Goal: Find specific page/section: Find specific page/section

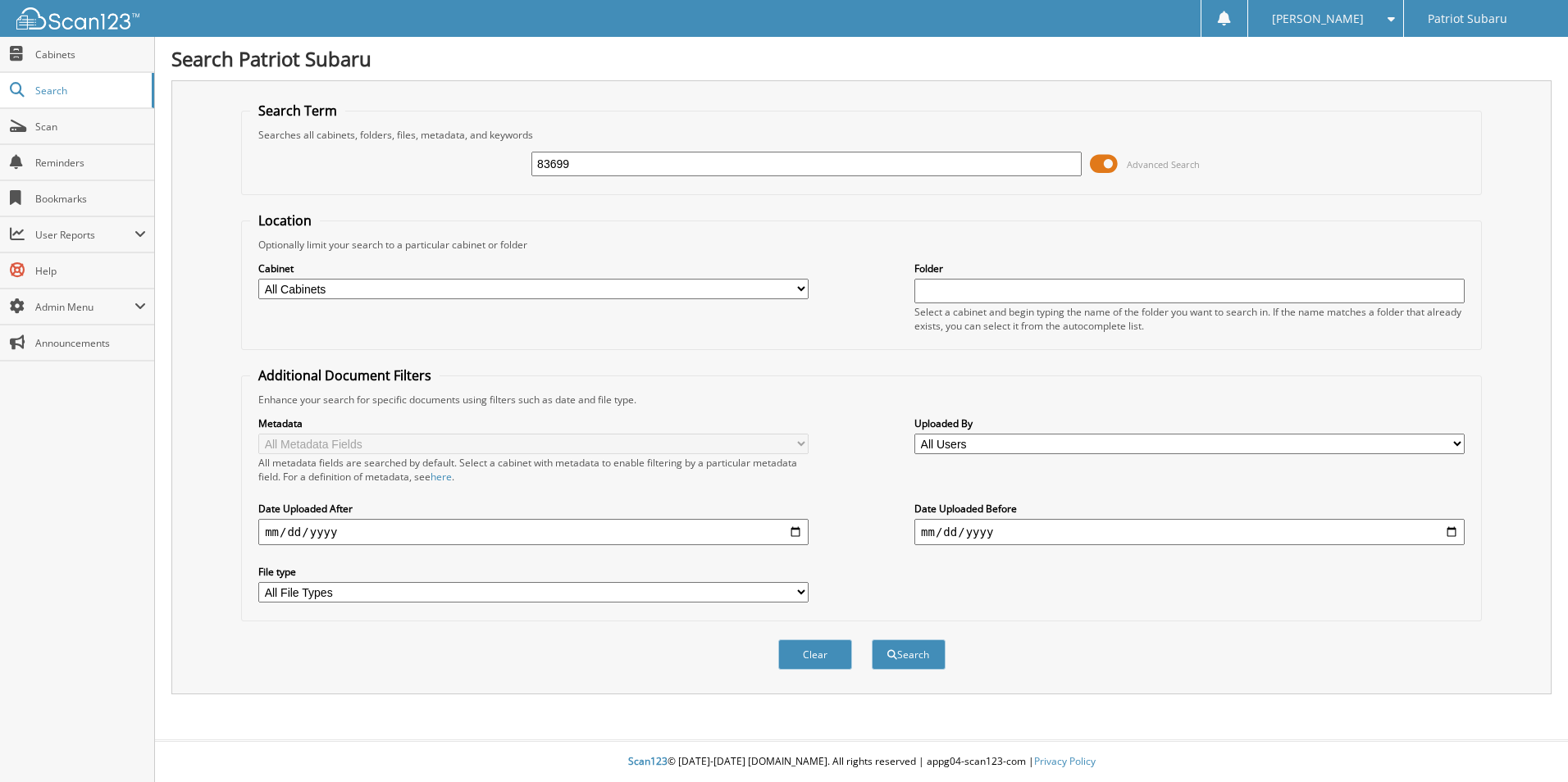
type input "83699"
click at [872, 640] on button "Search" at bounding box center [908, 655] width 74 height 30
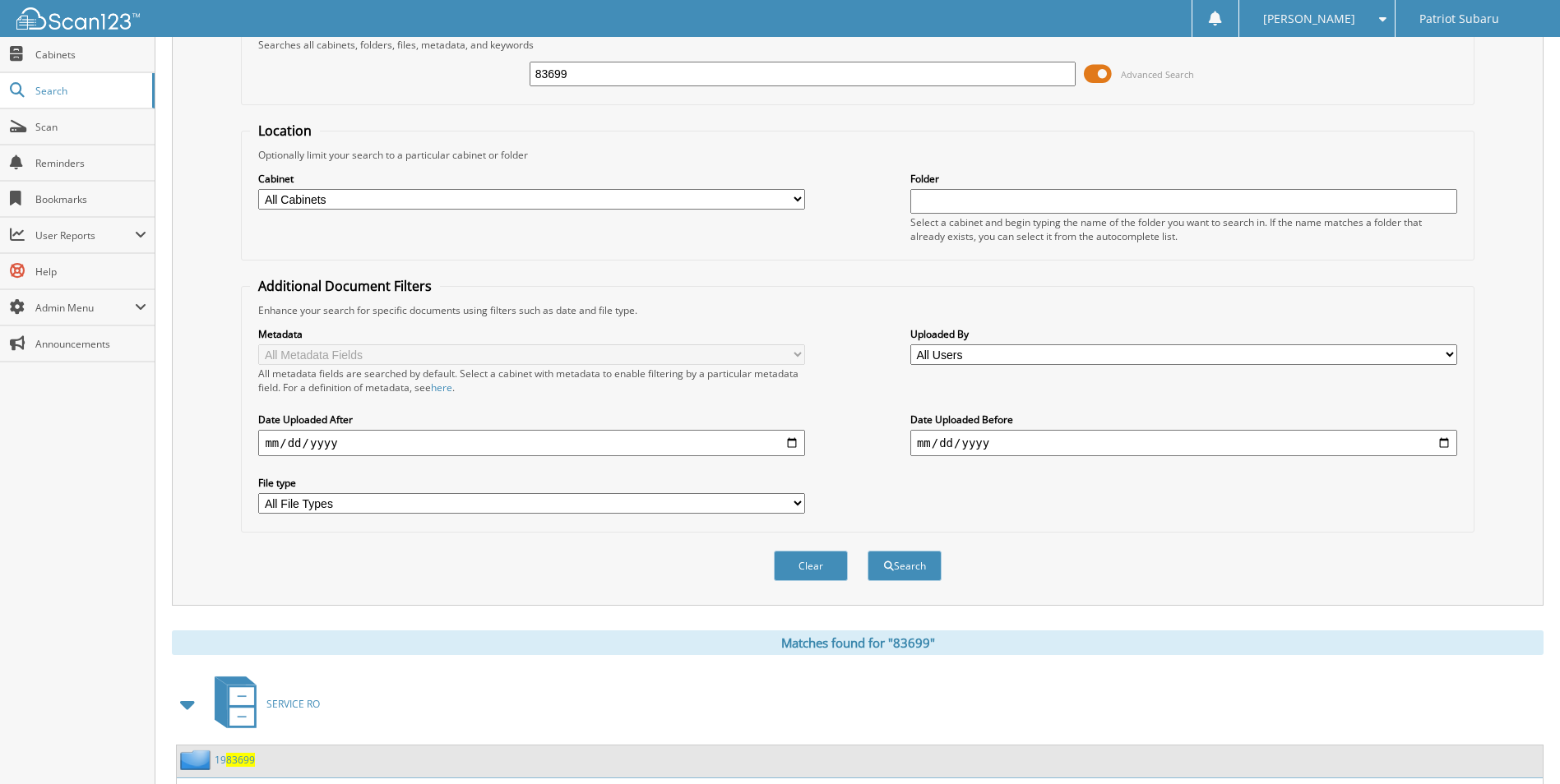
scroll to position [575, 0]
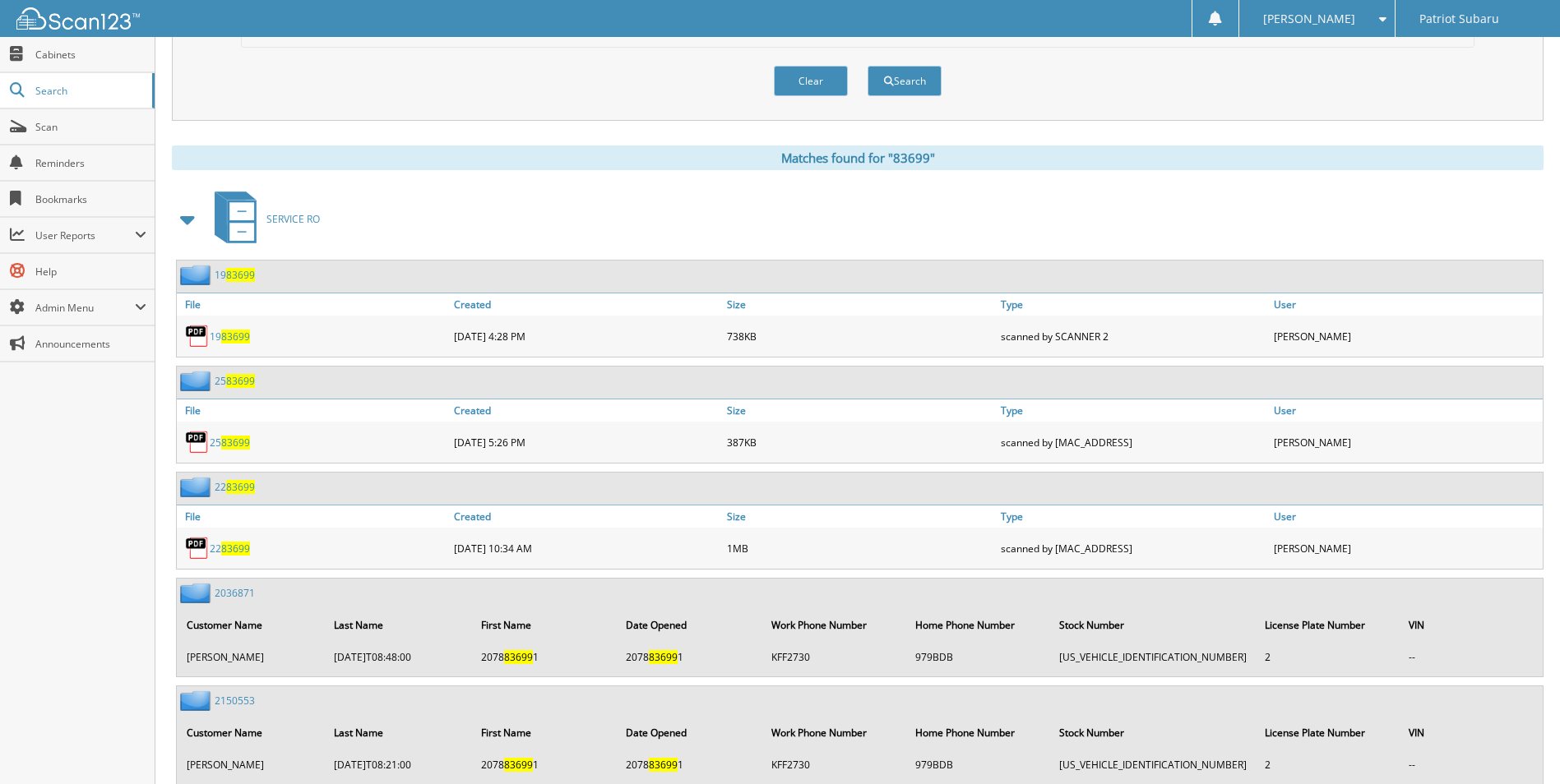
click at [191, 216] on span at bounding box center [188, 220] width 23 height 29
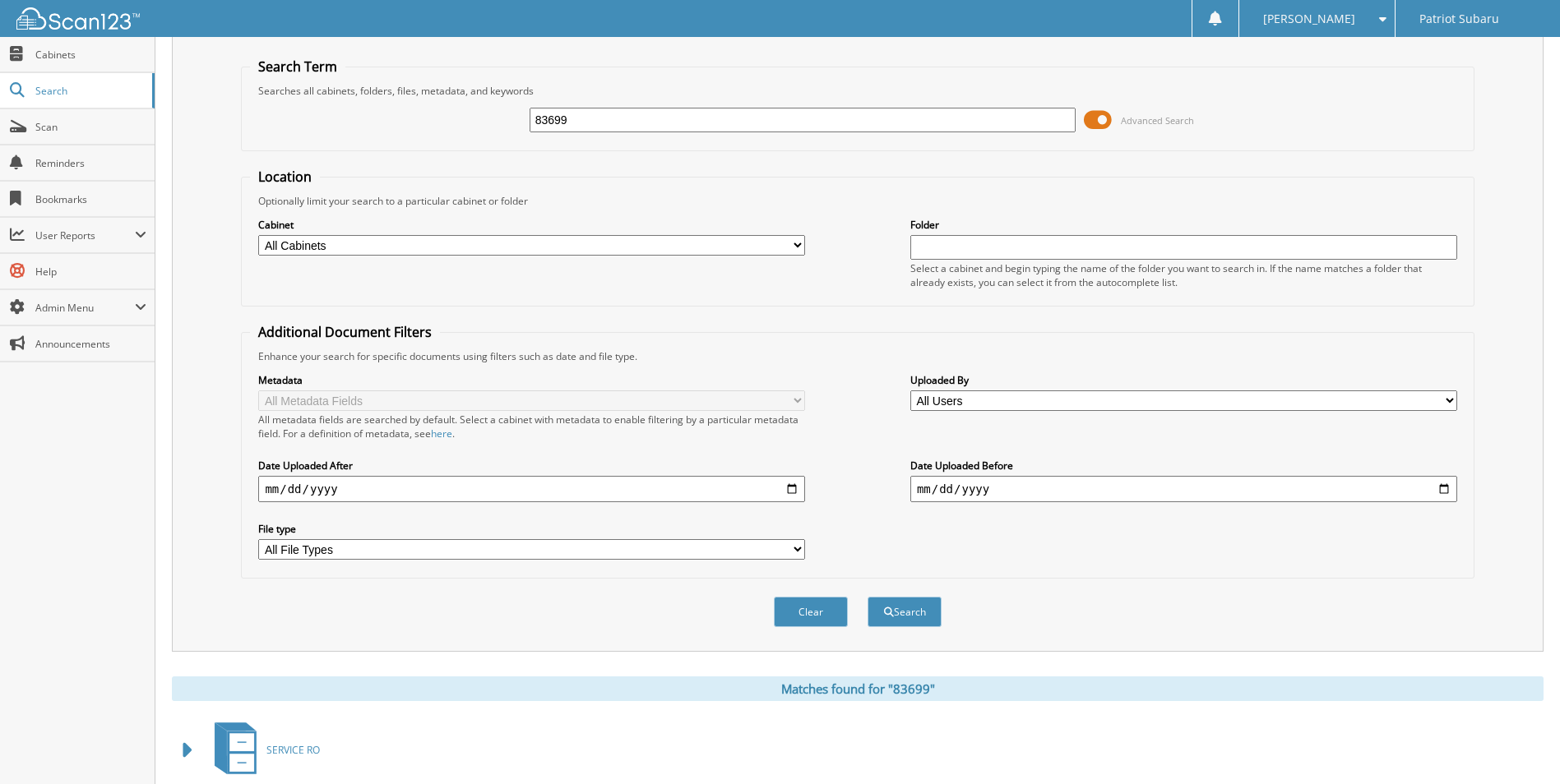
scroll to position [0, 0]
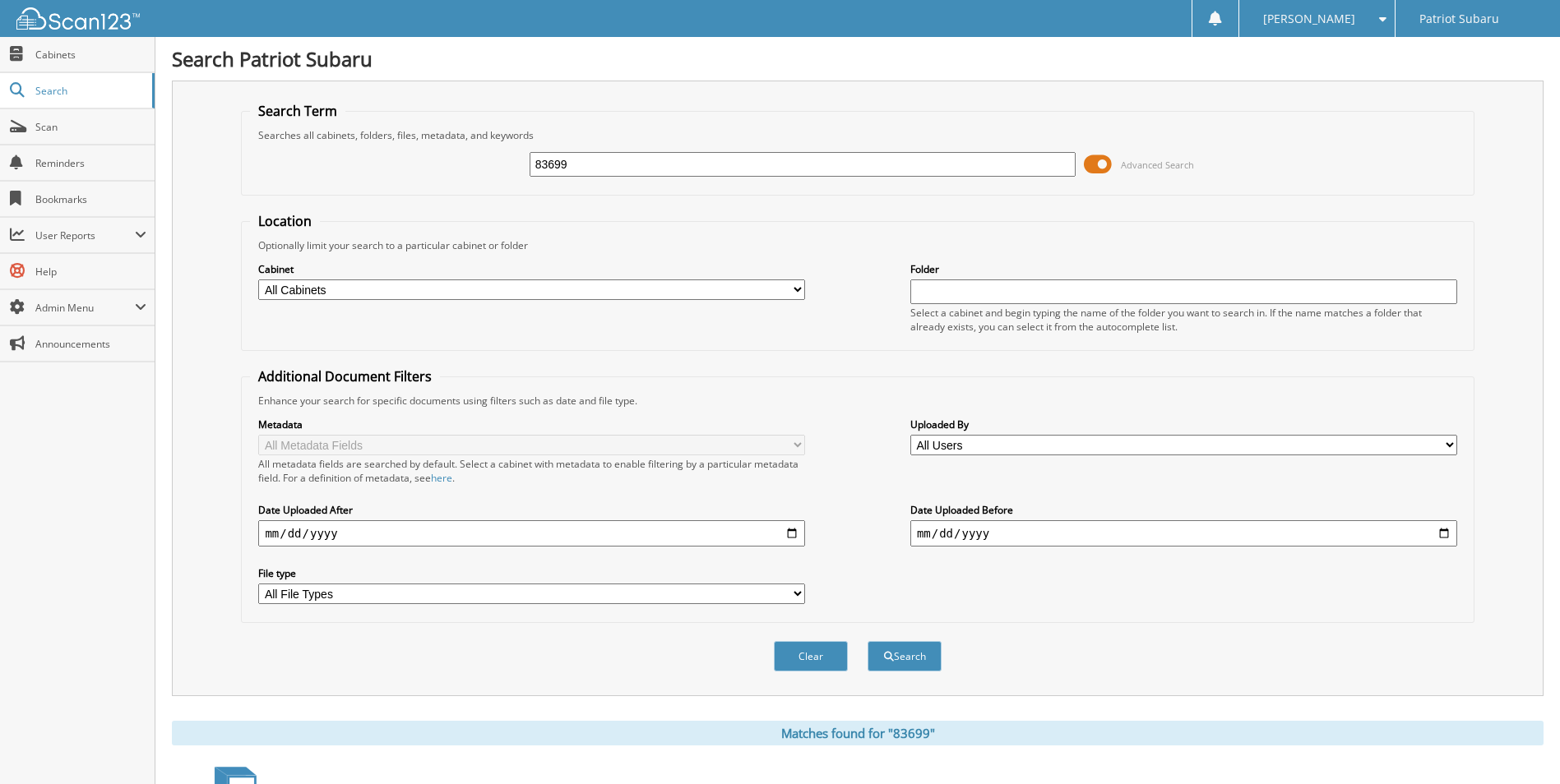
click at [650, 112] on fieldset "Search Term Searches all cabinets, folders, files, metadata, and keywords 83699…" at bounding box center [857, 149] width 1233 height 94
click at [710, 168] on input "83699" at bounding box center [803, 165] width 547 height 25
click at [712, 170] on input "83699" at bounding box center [803, 165] width 547 height 25
type input "83762"
click at [868, 642] on button "Search" at bounding box center [905, 656] width 74 height 30
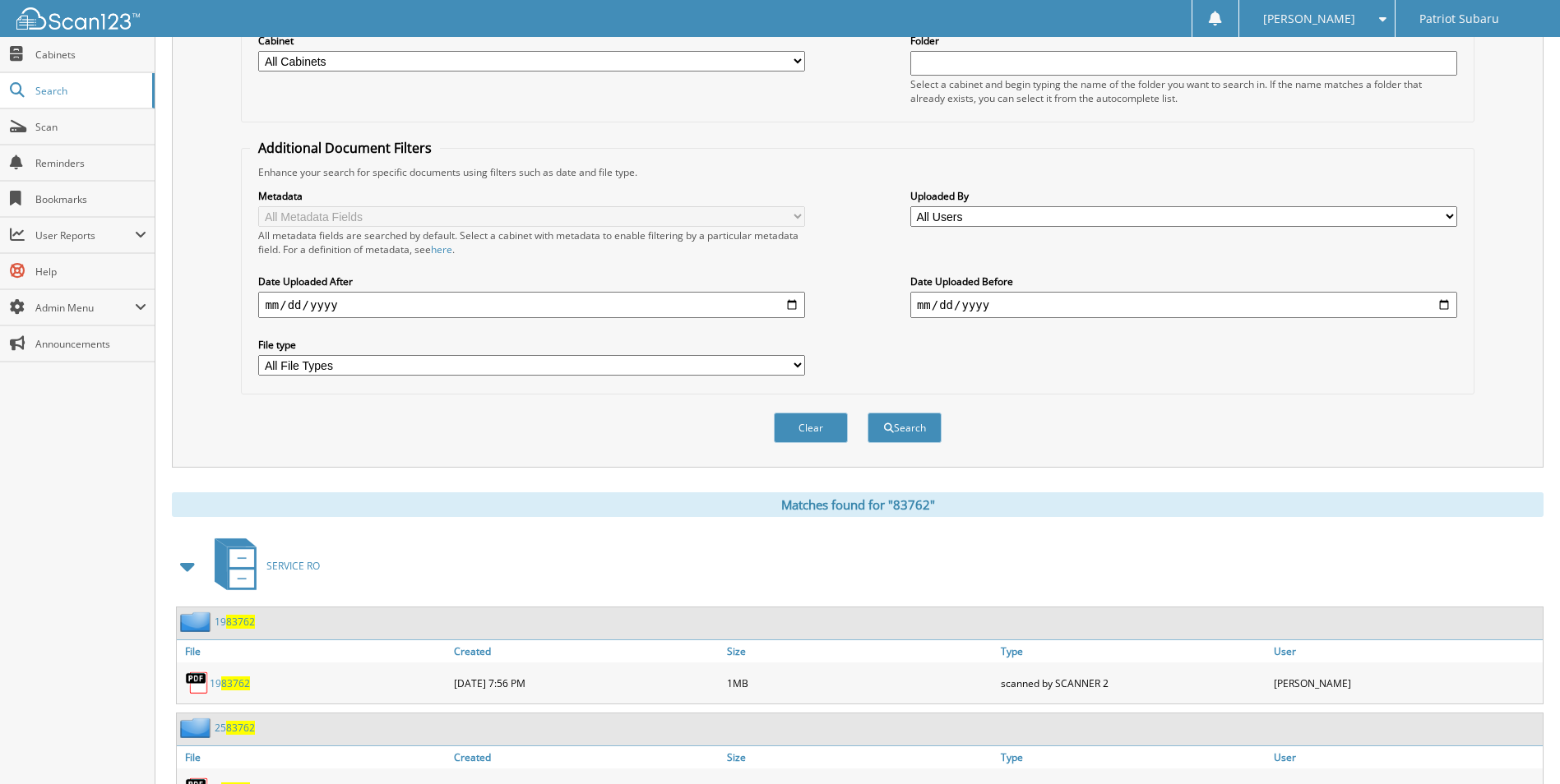
scroll to position [329, 0]
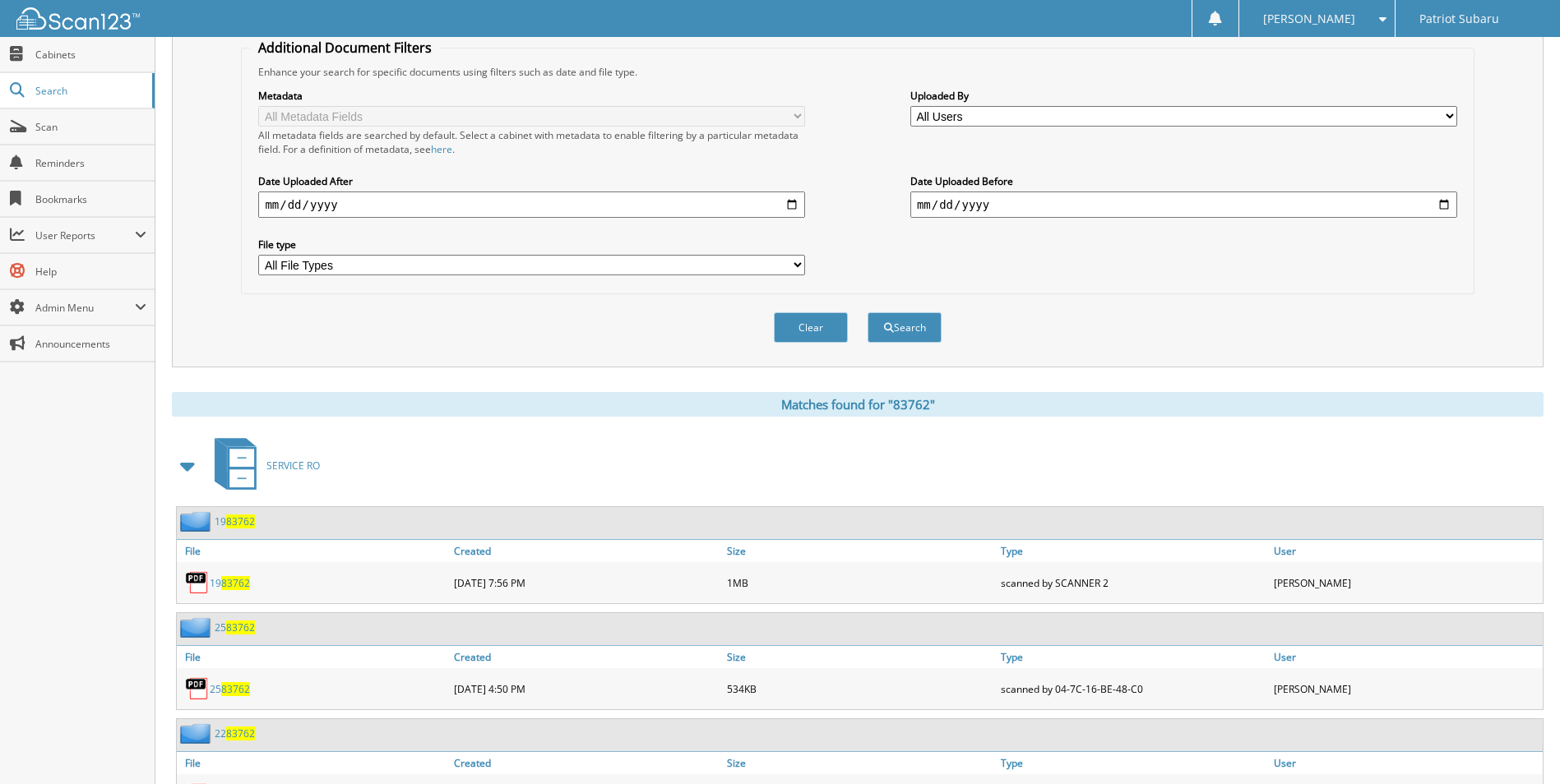
click at [183, 472] on span at bounding box center [188, 466] width 23 height 29
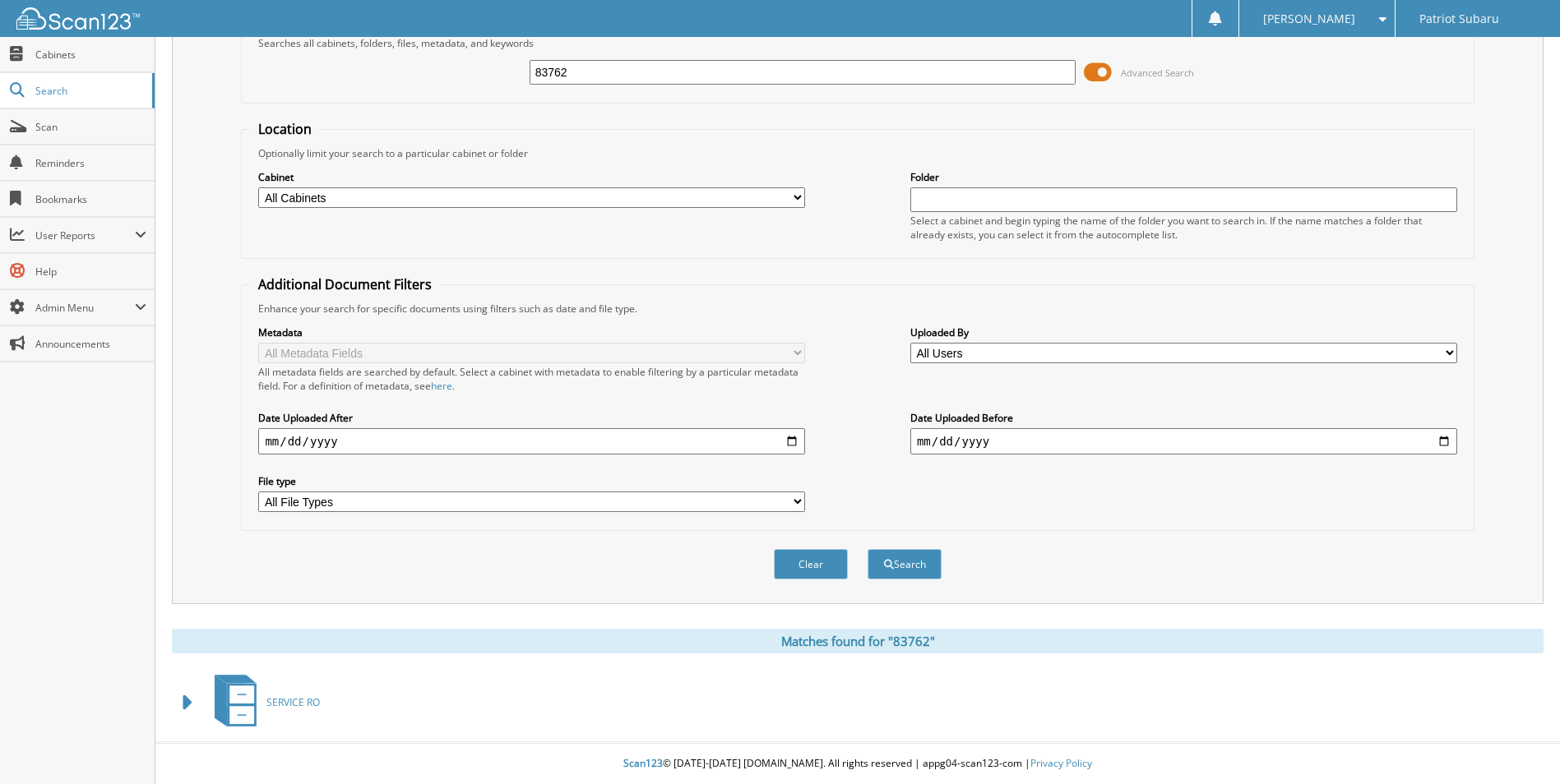
scroll to position [0, 0]
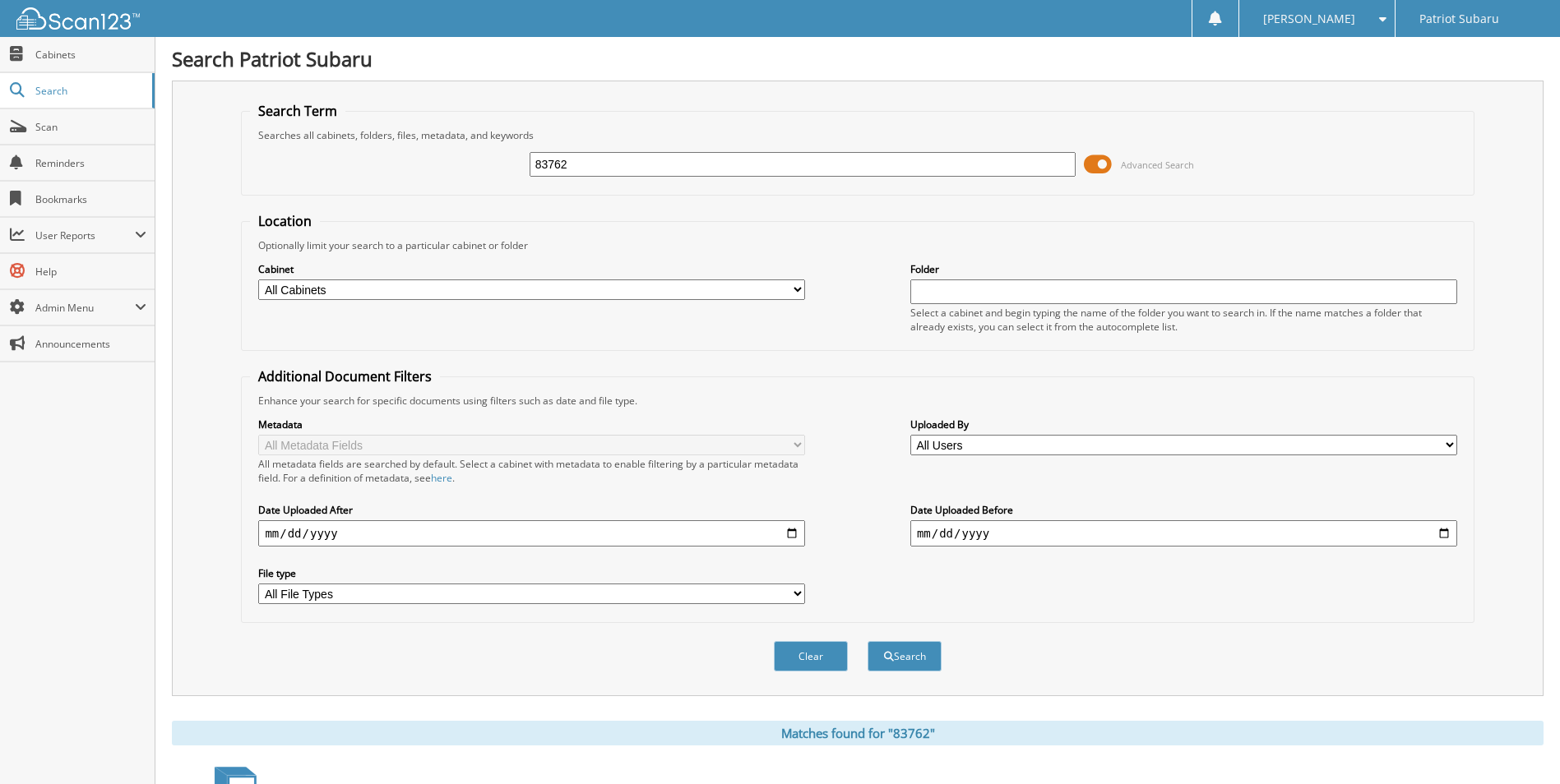
click at [621, 162] on input "83762" at bounding box center [803, 165] width 547 height 25
type input "83699"
click at [868, 642] on button "Search" at bounding box center [905, 656] width 74 height 30
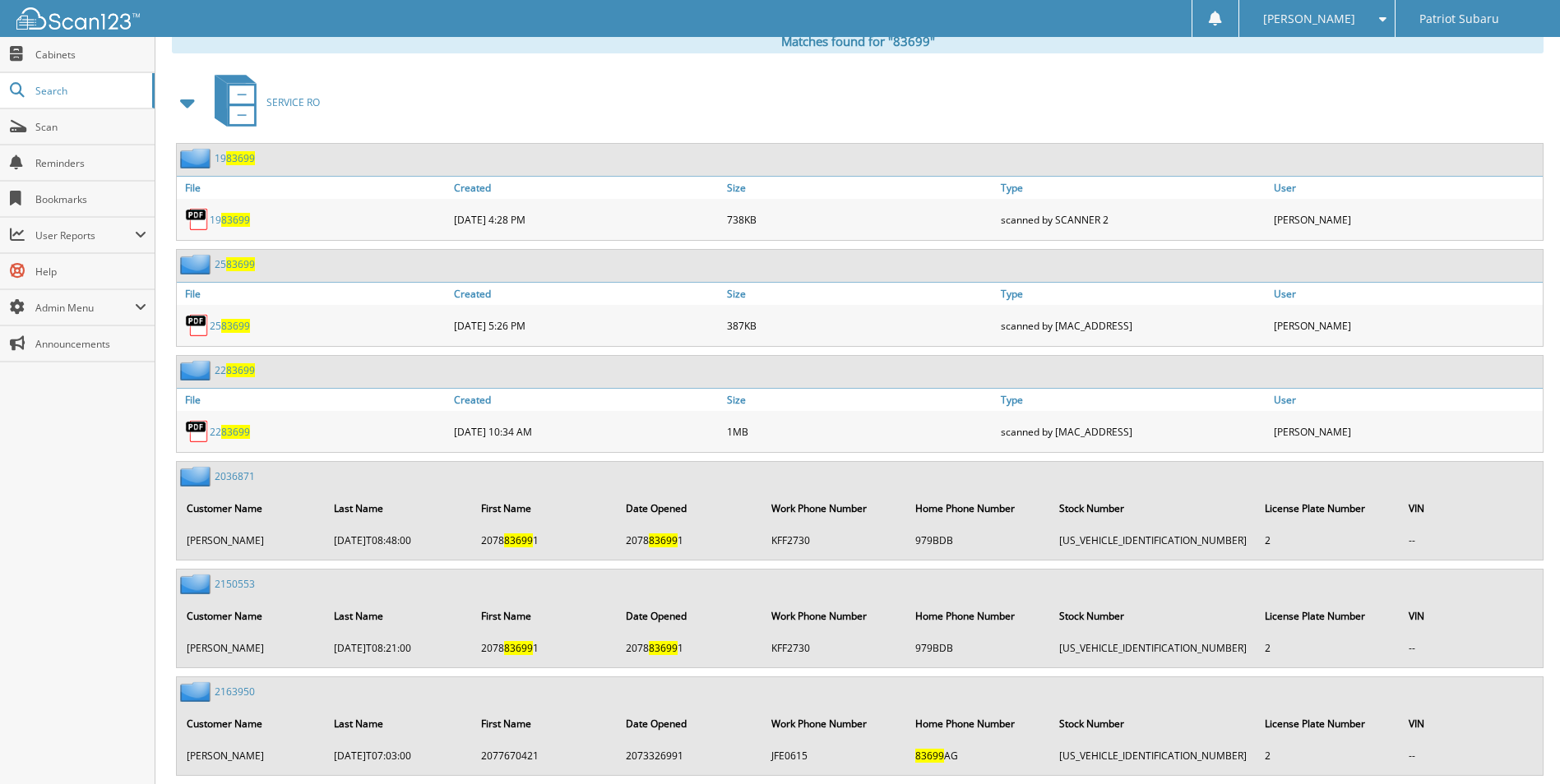
scroll to position [494, 0]
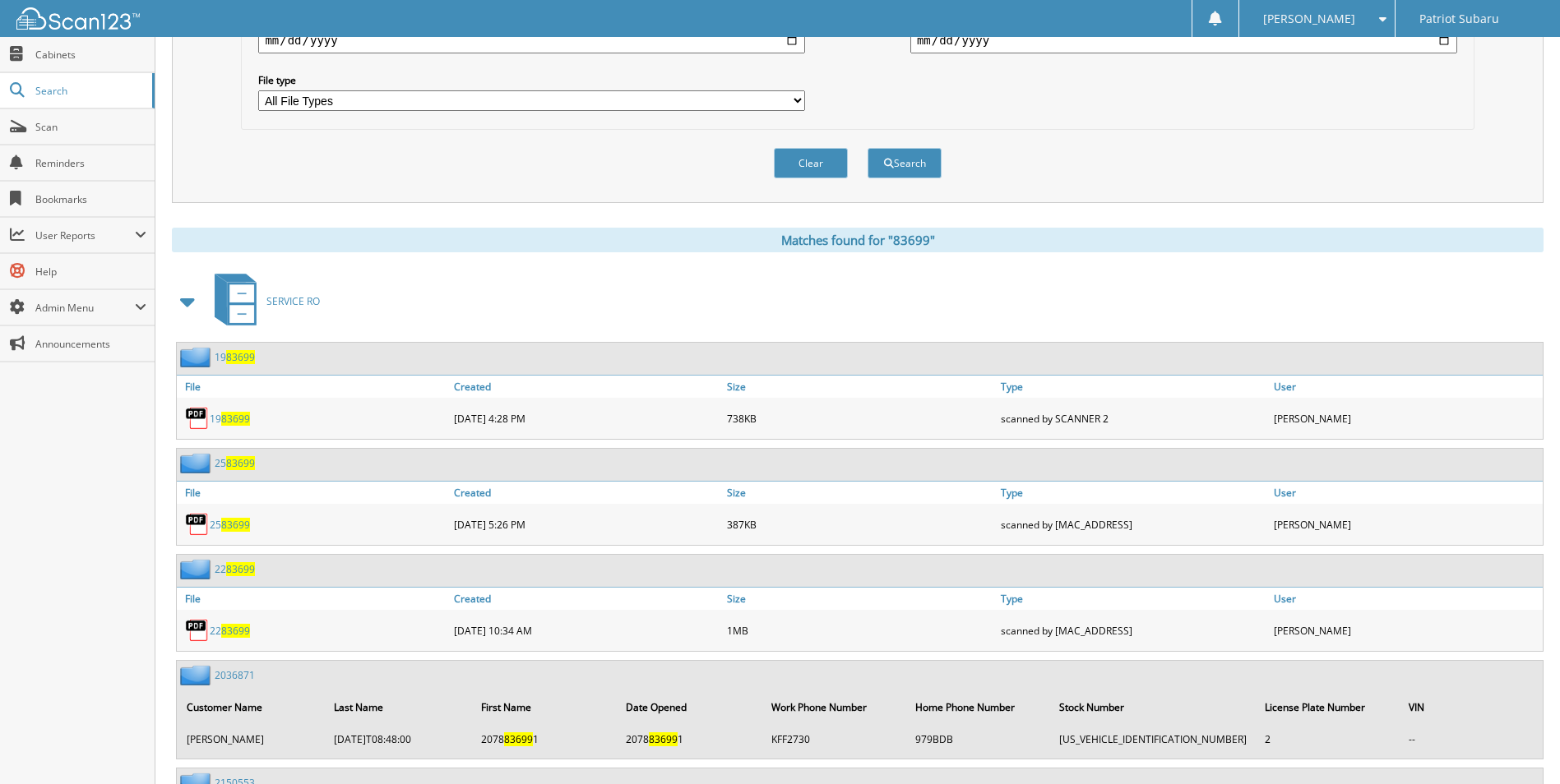
click at [187, 299] on span at bounding box center [188, 301] width 23 height 29
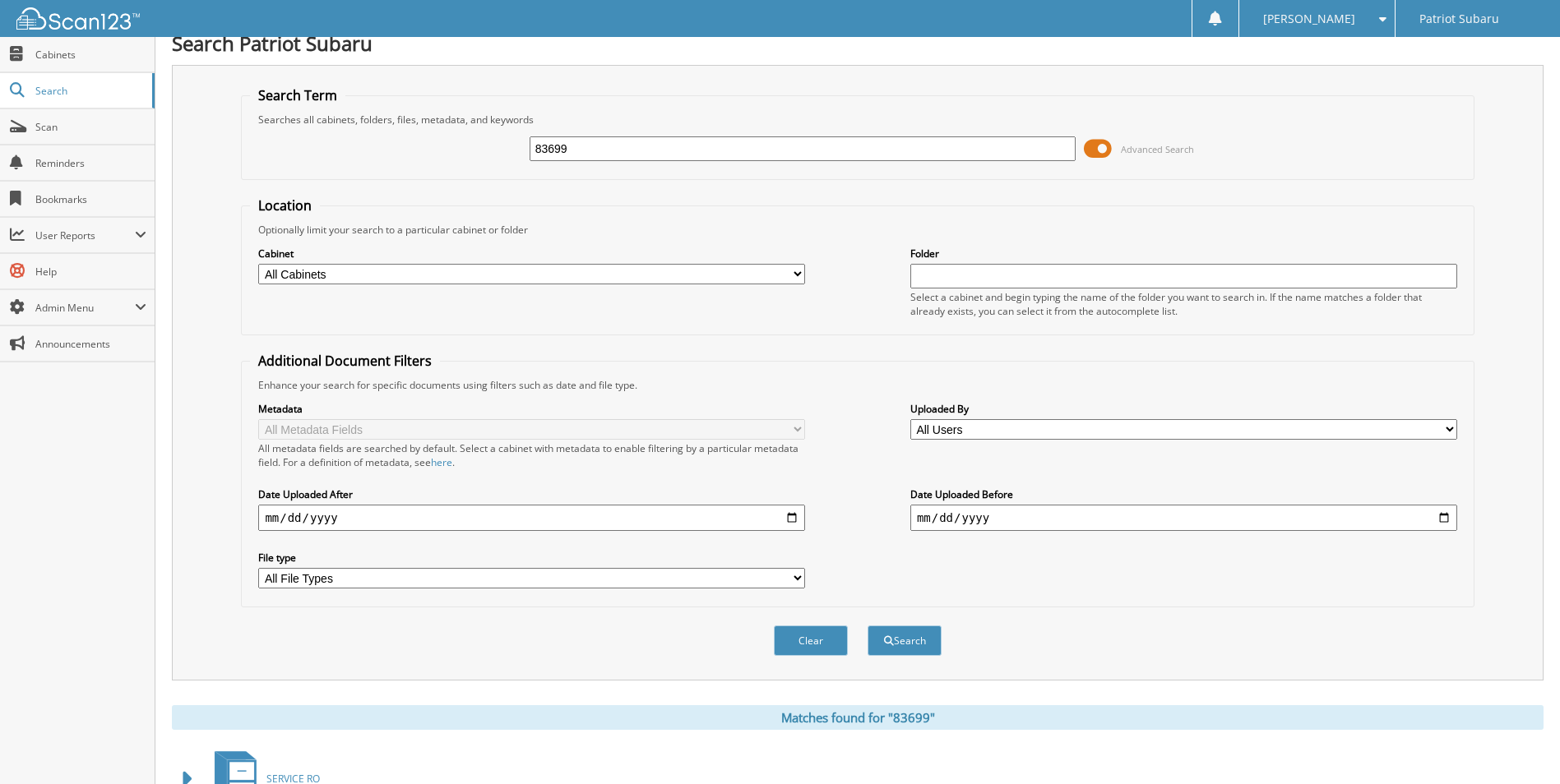
scroll to position [0, 0]
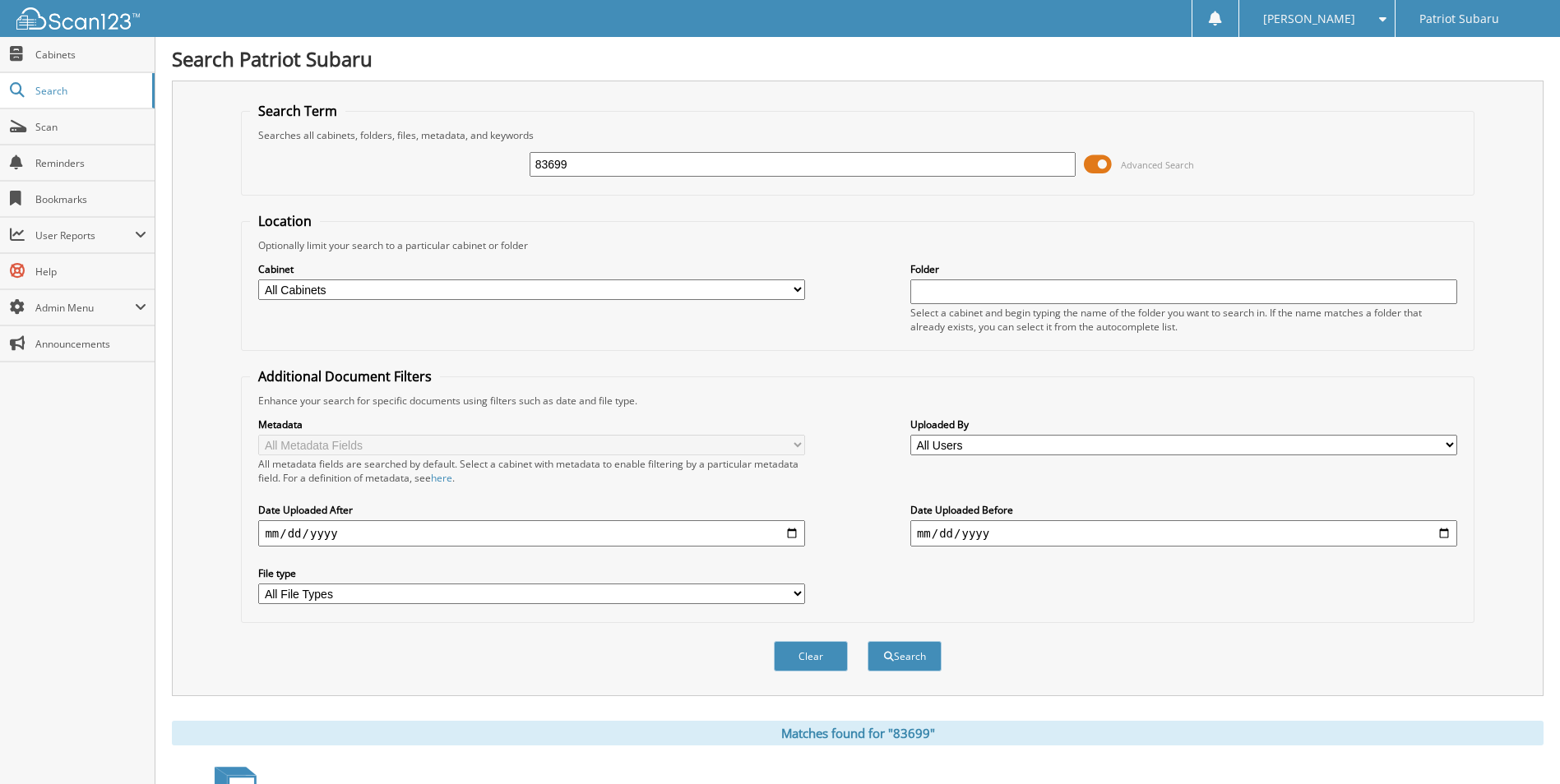
click at [598, 173] on input "83699" at bounding box center [803, 165] width 547 height 25
click at [993, 658] on div "Clear Search" at bounding box center [857, 656] width 1233 height 66
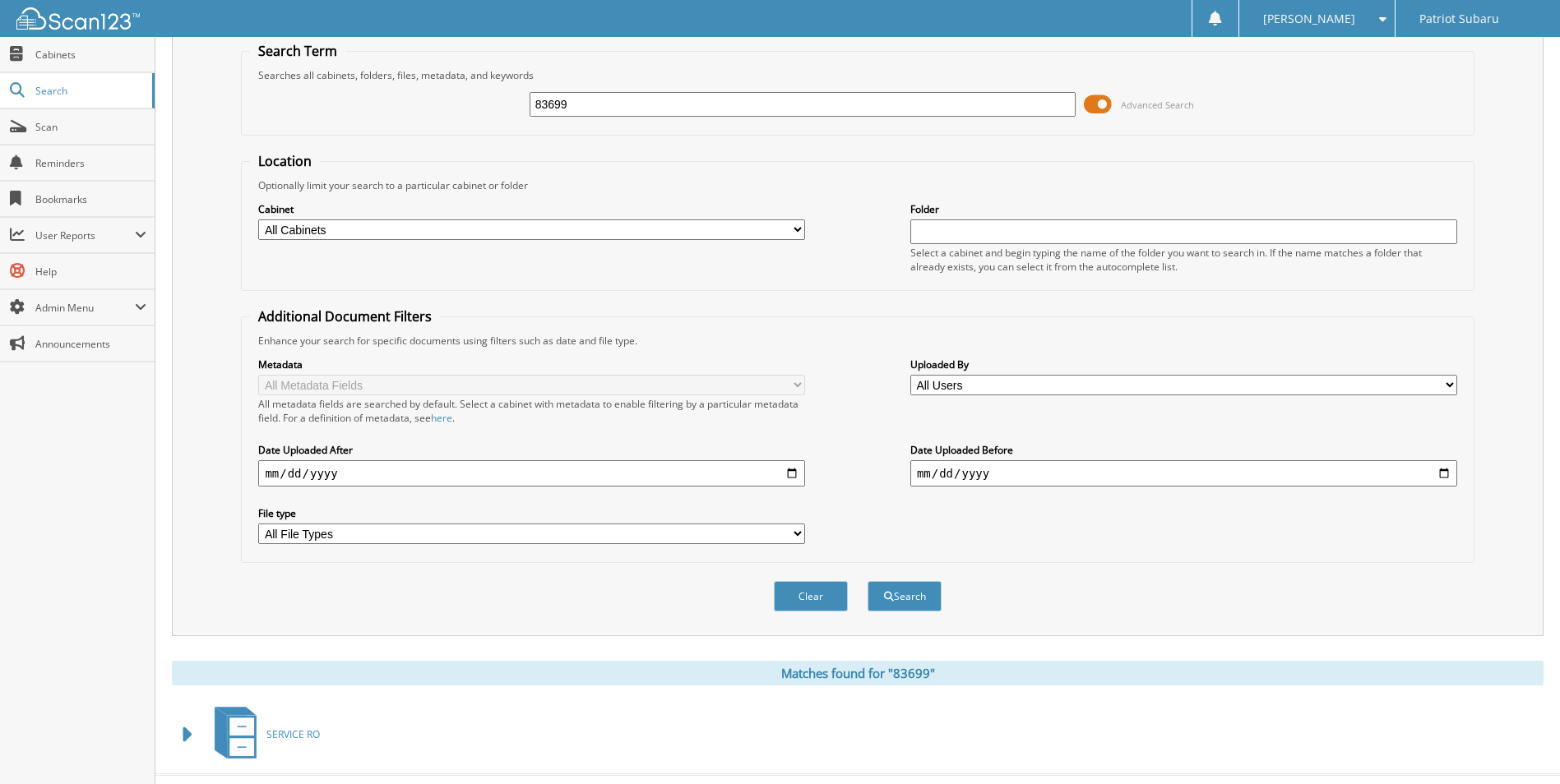
scroll to position [93, 0]
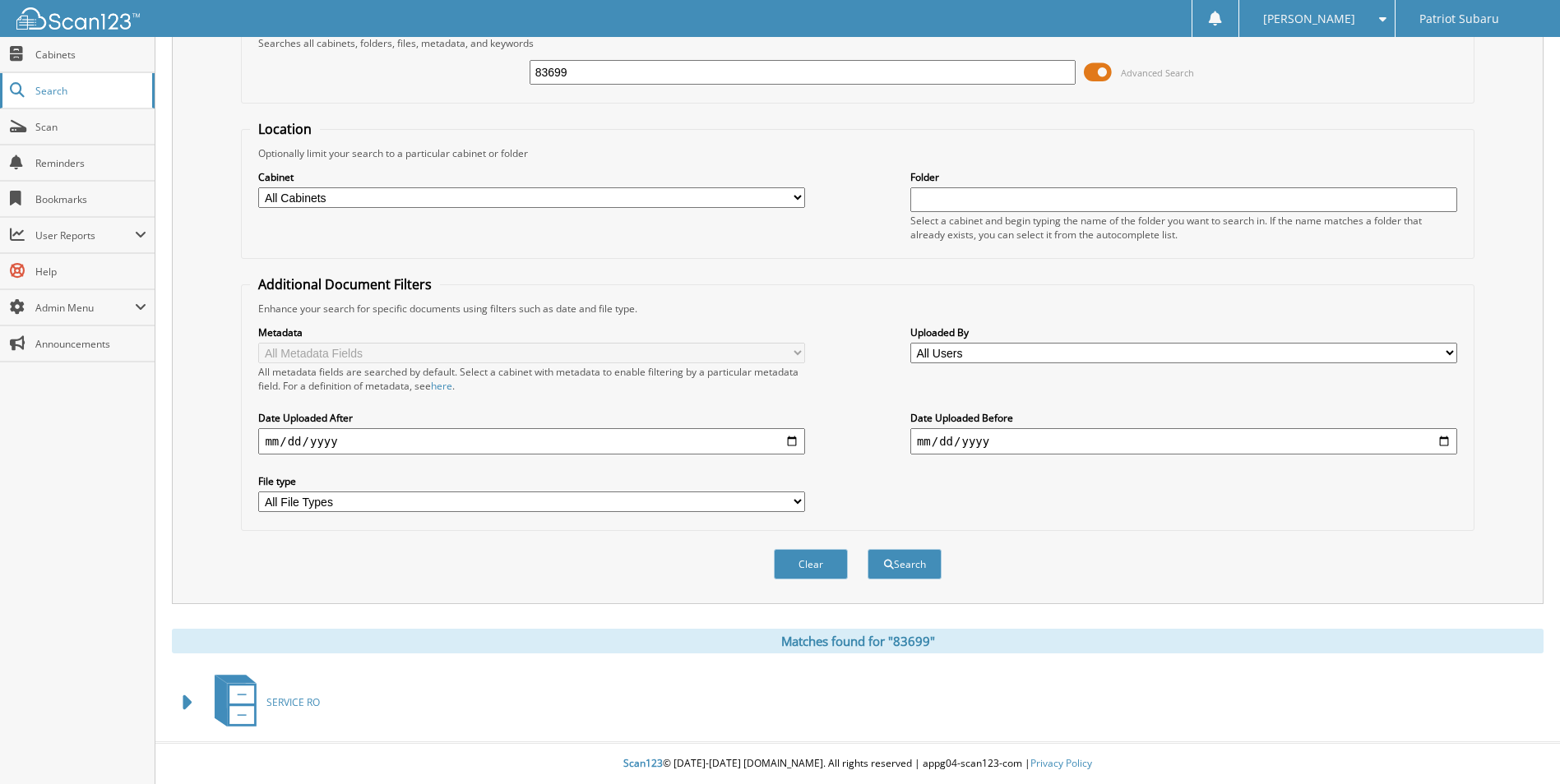
click at [92, 91] on span "Search" at bounding box center [89, 90] width 108 height 14
